Goal: Information Seeking & Learning: Compare options

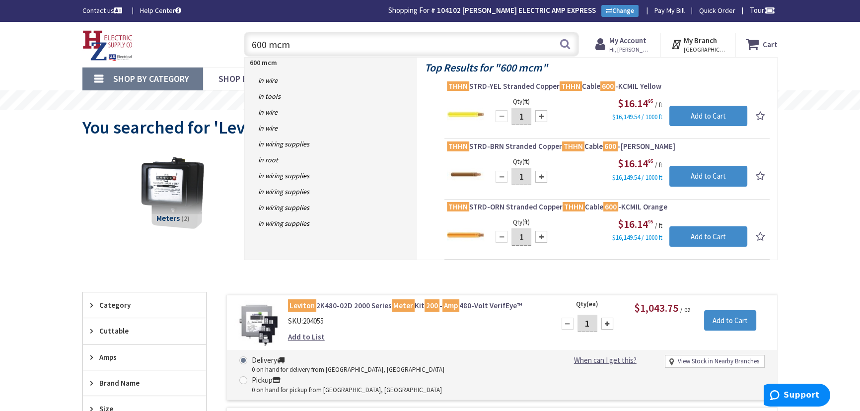
drag, startPoint x: 333, startPoint y: 48, endPoint x: 247, endPoint y: 40, distance: 85.8
click at [247, 40] on input "600 mcm" at bounding box center [411, 44] width 335 height 25
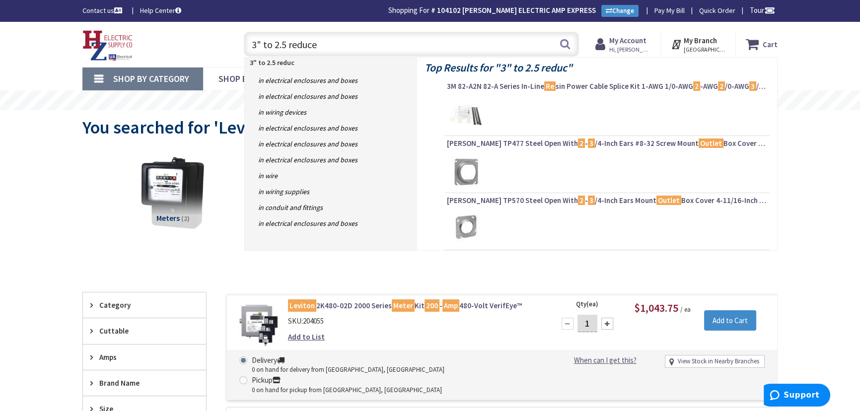
type input "3" to 2.5 reducer"
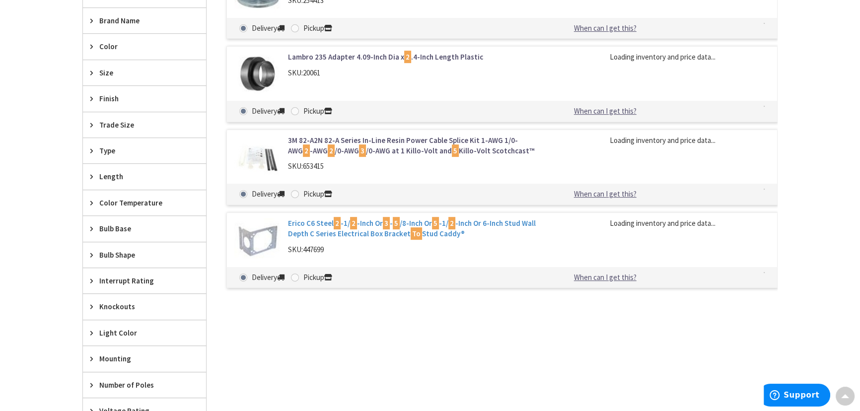
type input "Piper Farm, [STREET_ADDRESS]"
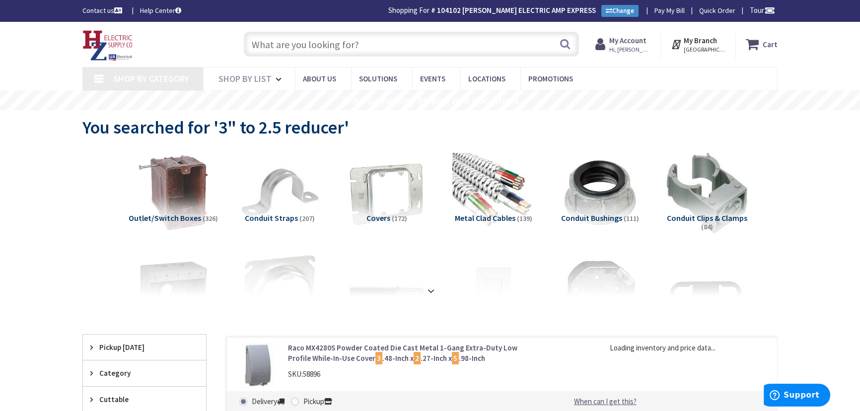
click at [305, 53] on input "text" at bounding box center [411, 44] width 335 height 25
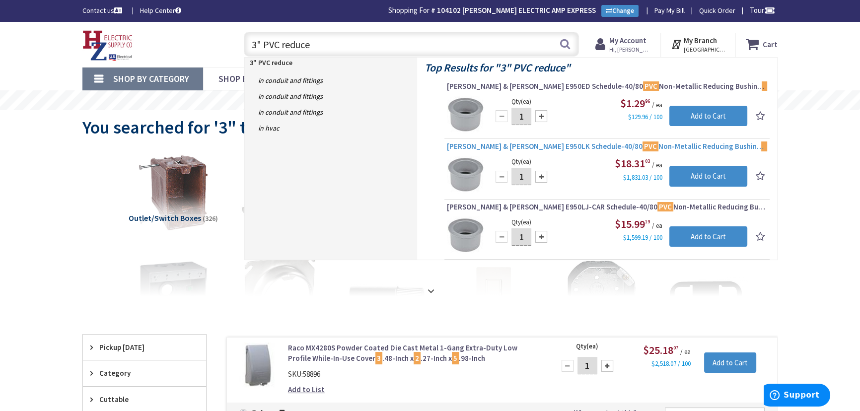
type input "3" PVC reduce"
click at [761, 147] on mark "3" at bounding box center [764, 146] width 7 height 12
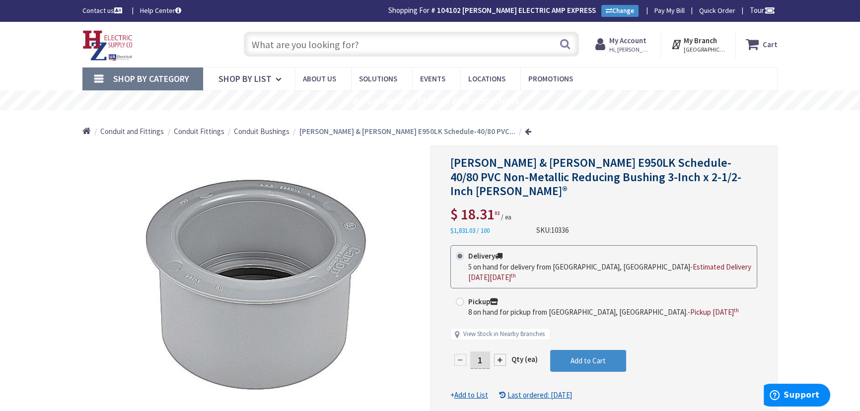
click at [370, 45] on input "text" at bounding box center [411, 44] width 335 height 25
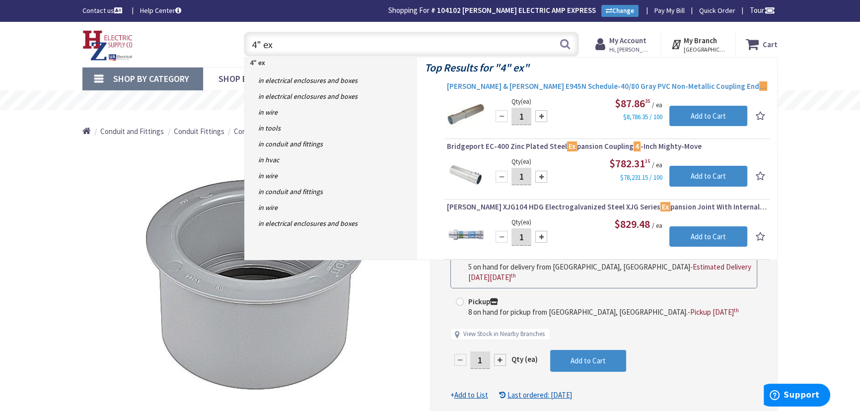
type input "4" ex"
click at [543, 83] on span "[PERSON_NAME] & [PERSON_NAME] E945N Schedule-40/80 Gray PVC Non-Metallic Coupli…" at bounding box center [607, 86] width 320 height 10
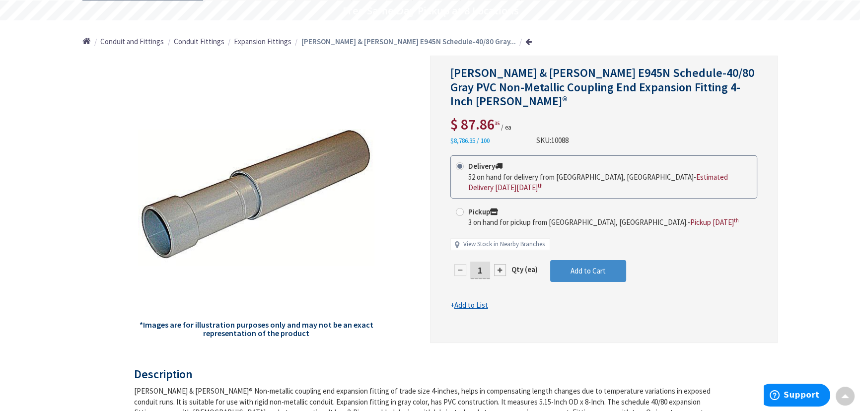
scroll to position [91, 0]
